Goal: Contribute content

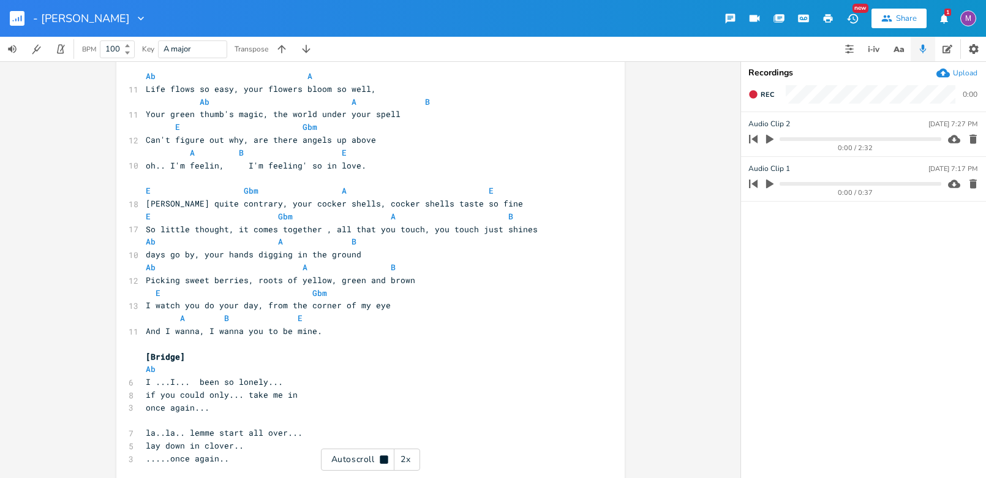
click at [383, 462] on icon at bounding box center [384, 459] width 8 height 8
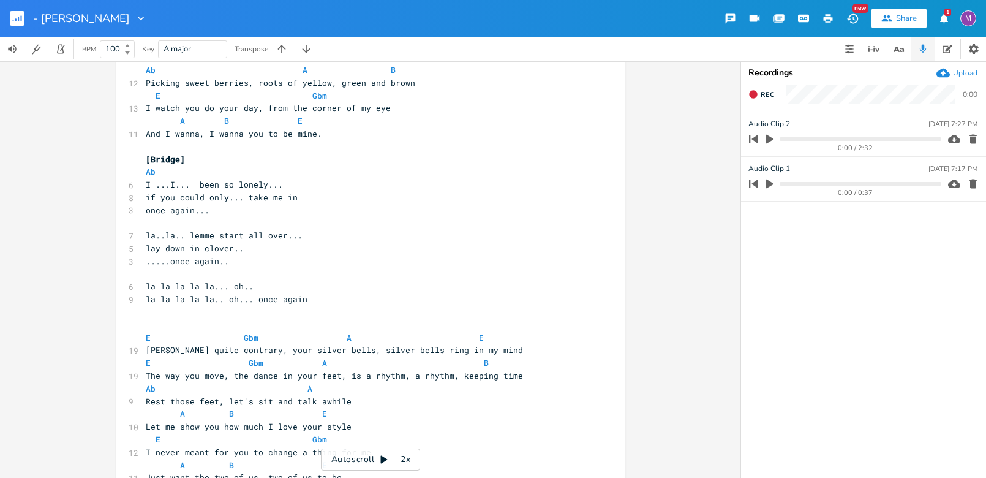
scroll to position [349, 0]
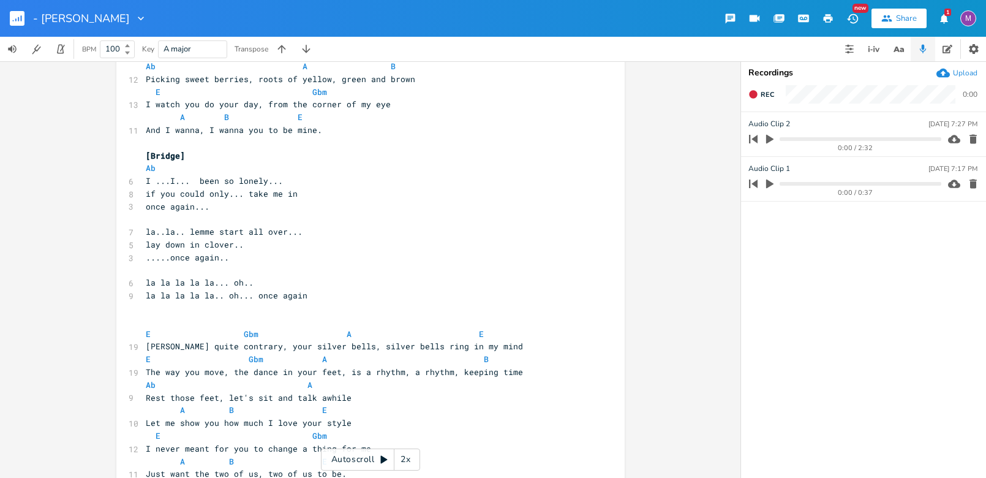
click at [326, 162] on pre "Ab" at bounding box center [364, 168] width 442 height 13
type textarea "up 1, up;"
type textarea "2 up 2"
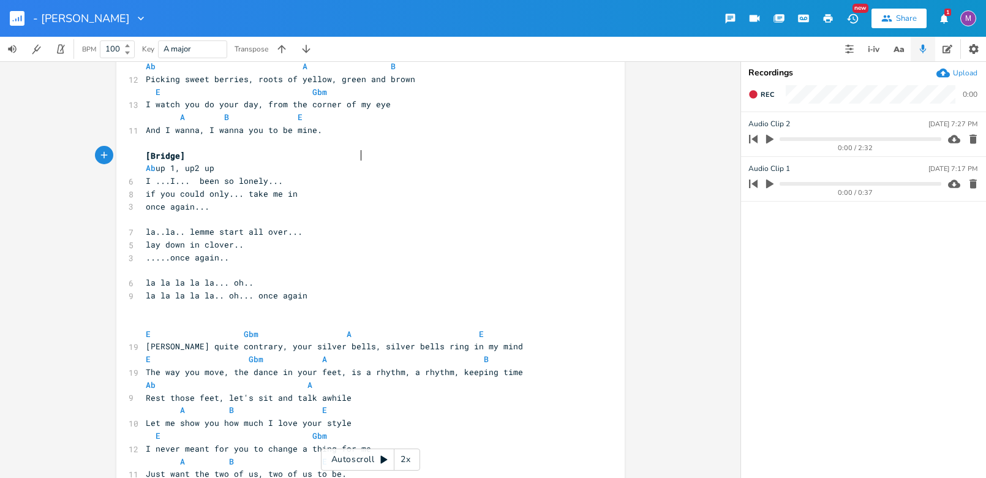
scroll to position [0, 22]
click at [313, 187] on pre "if you could only... take me in" at bounding box center [364, 193] width 442 height 13
type textarea "5th"
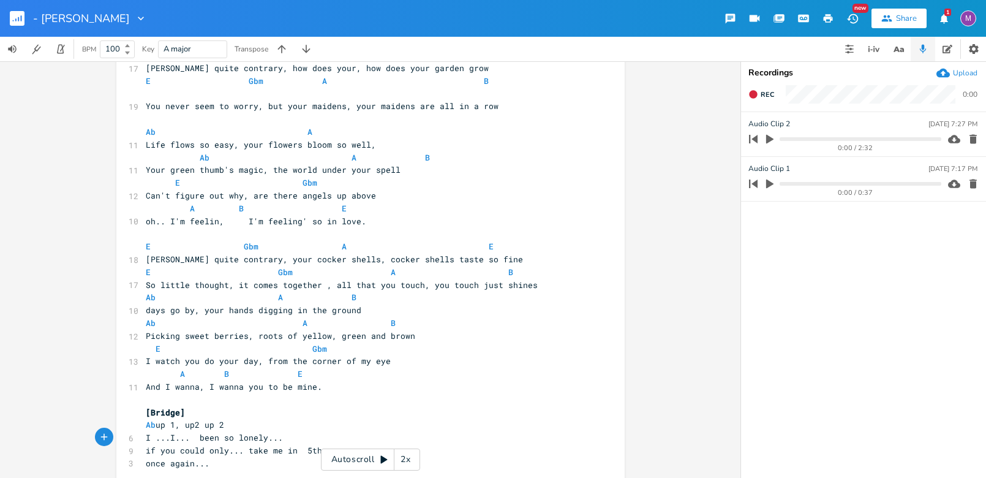
scroll to position [96, 0]
